Goal: Task Accomplishment & Management: Manage account settings

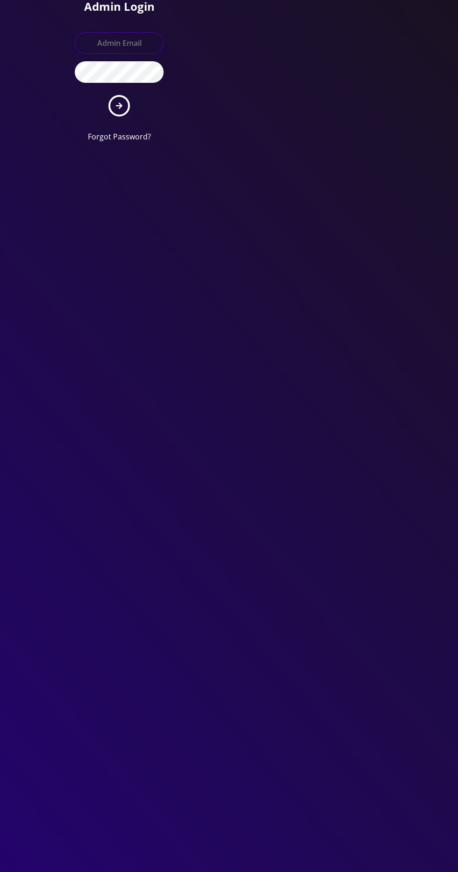
type input "info@shluchimassist.com"
click at [109, 95] on button "submit" at bounding box center [120, 106] width 22 height 22
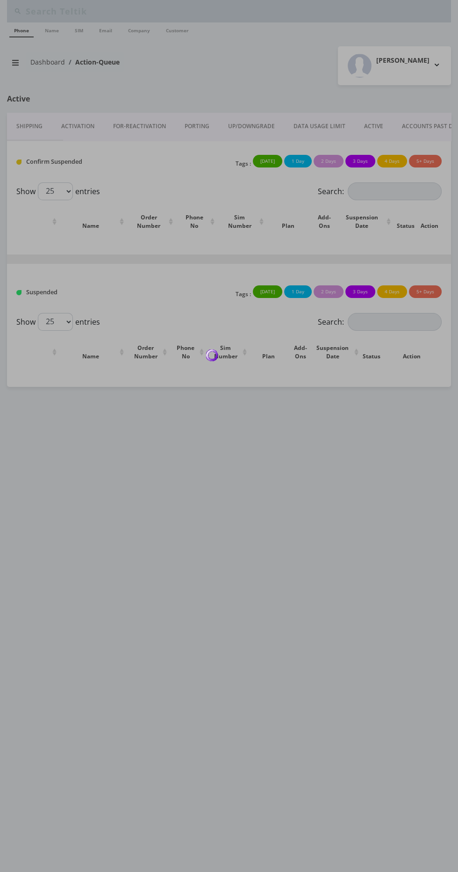
type input "[PERSON_NAME]"
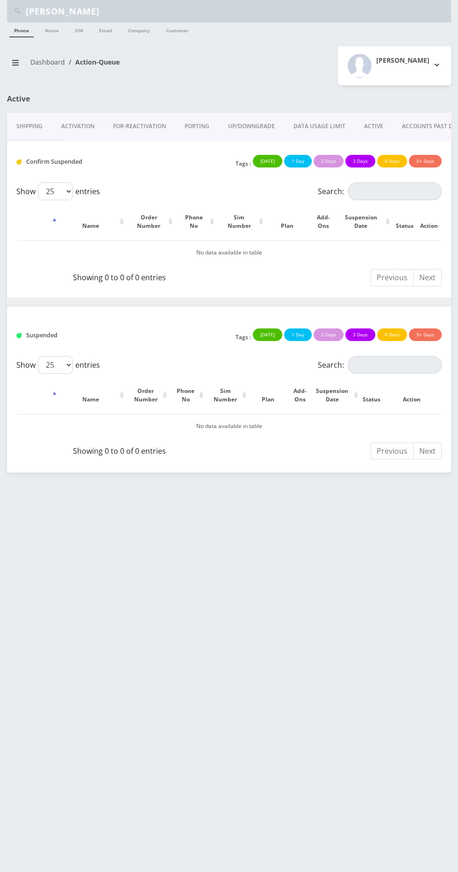
click at [188, 12] on input "Rosen" at bounding box center [237, 11] width 423 height 18
type input "R"
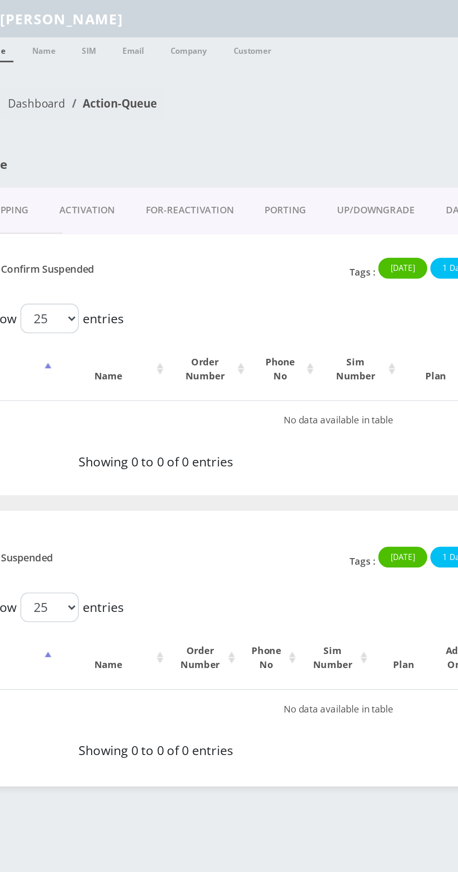
type input "[PERSON_NAME]"
click at [51, 31] on link "Name" at bounding box center [51, 29] width 23 height 15
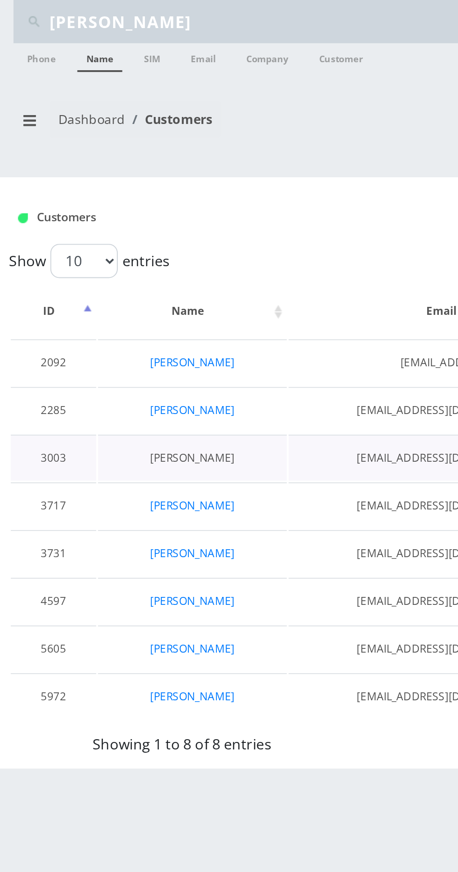
click at [109, 240] on link "[PERSON_NAME]" at bounding box center [100, 238] width 44 height 8
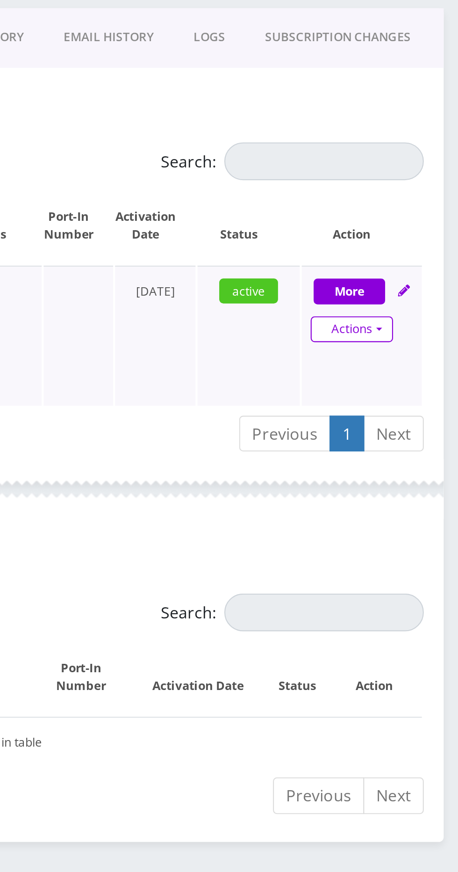
click at [411, 446] on link "Actions" at bounding box center [408, 444] width 39 height 12
select select "Sim Card"
select select "110"
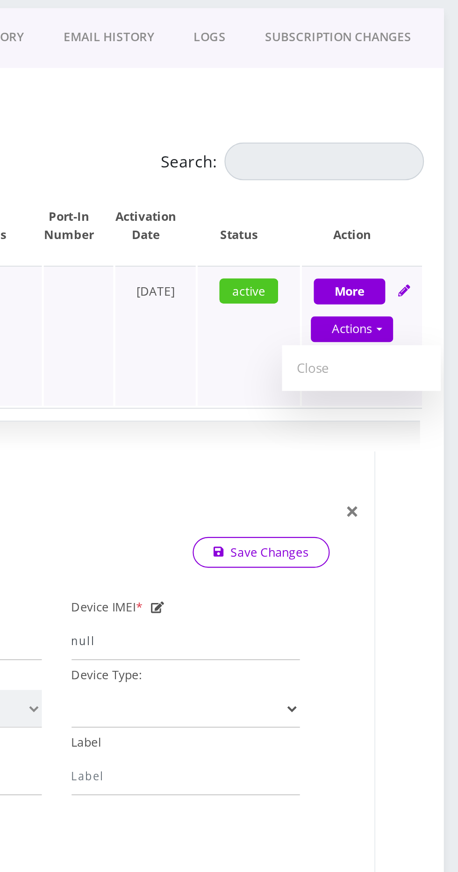
click at [432, 426] on icon at bounding box center [433, 426] width 6 height 6
select select "Sim Card"
select select "110"
